Goal: Task Accomplishment & Management: Manage account settings

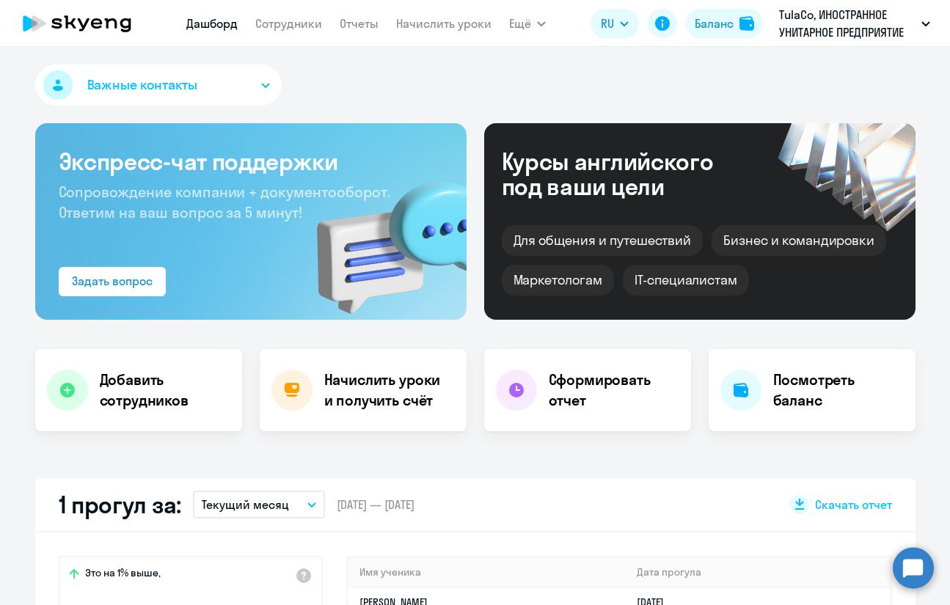
select select "30"
click at [444, 20] on link "Начислить уроки" at bounding box center [443, 23] width 95 height 15
click at [441, 21] on link "Начислить уроки" at bounding box center [443, 23] width 95 height 15
click at [475, 26] on link "Начислить уроки" at bounding box center [443, 23] width 95 height 15
